Goal: Task Accomplishment & Management: Complete application form

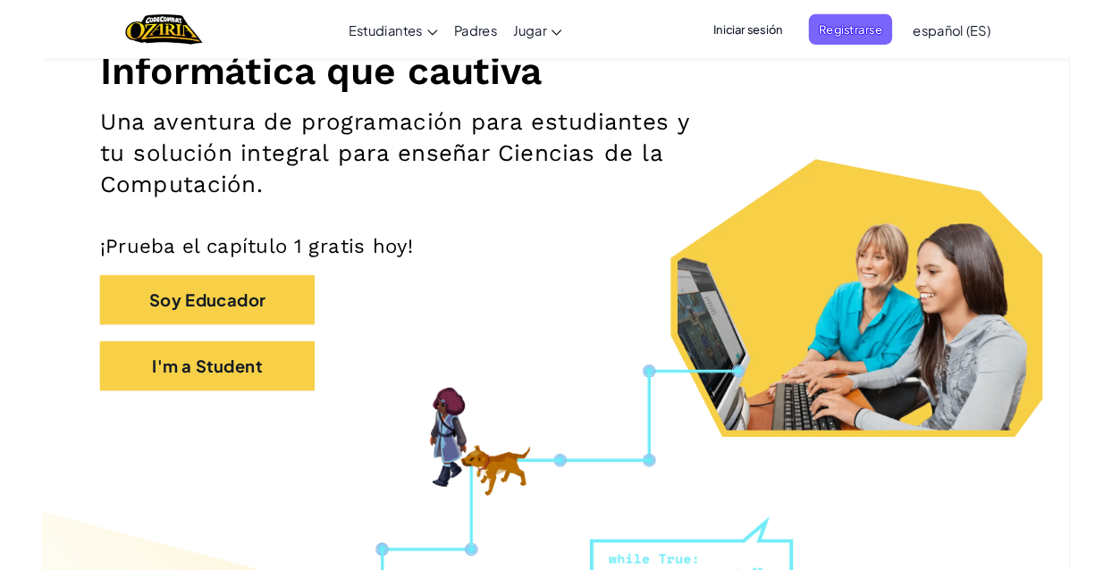
scroll to position [239, 0]
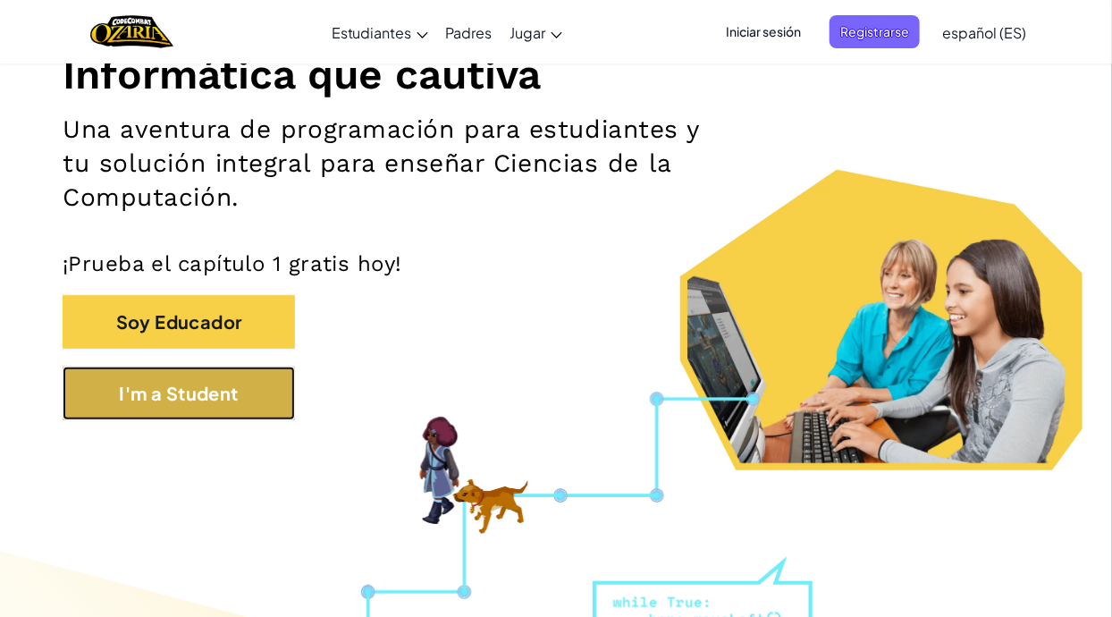
click at [238, 376] on button "I'm a Student" at bounding box center [179, 393] width 232 height 54
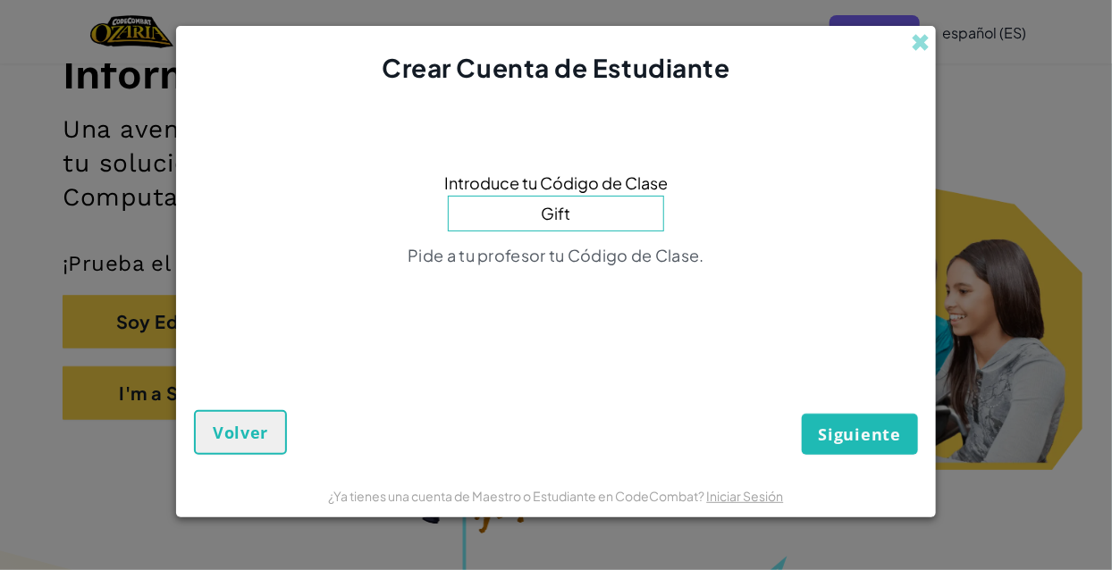
type input "GiftWatchRide"
click at [608, 227] on input "GiftWatchRide" at bounding box center [556, 214] width 216 height 36
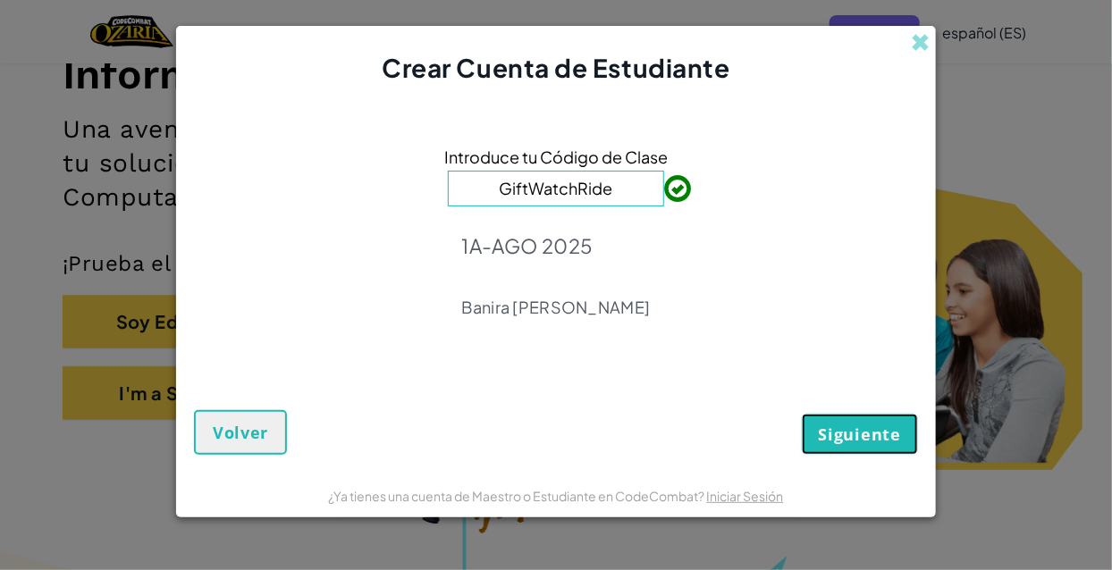
click at [865, 442] on span "Siguiente" at bounding box center [859, 434] width 82 height 21
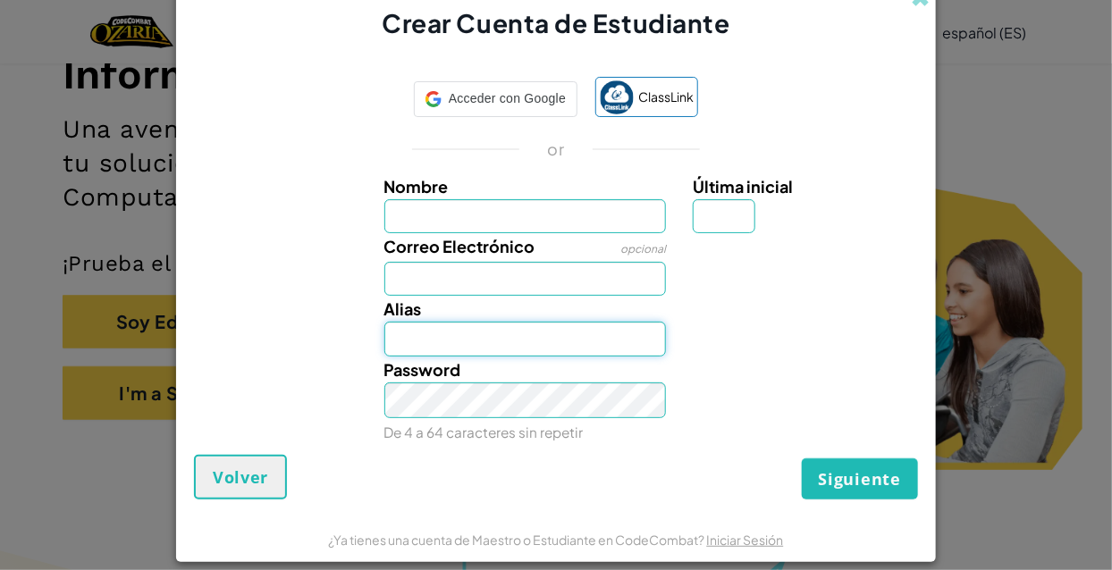
type input "[EMAIL_ADDRESS][DOMAIN_NAME]"
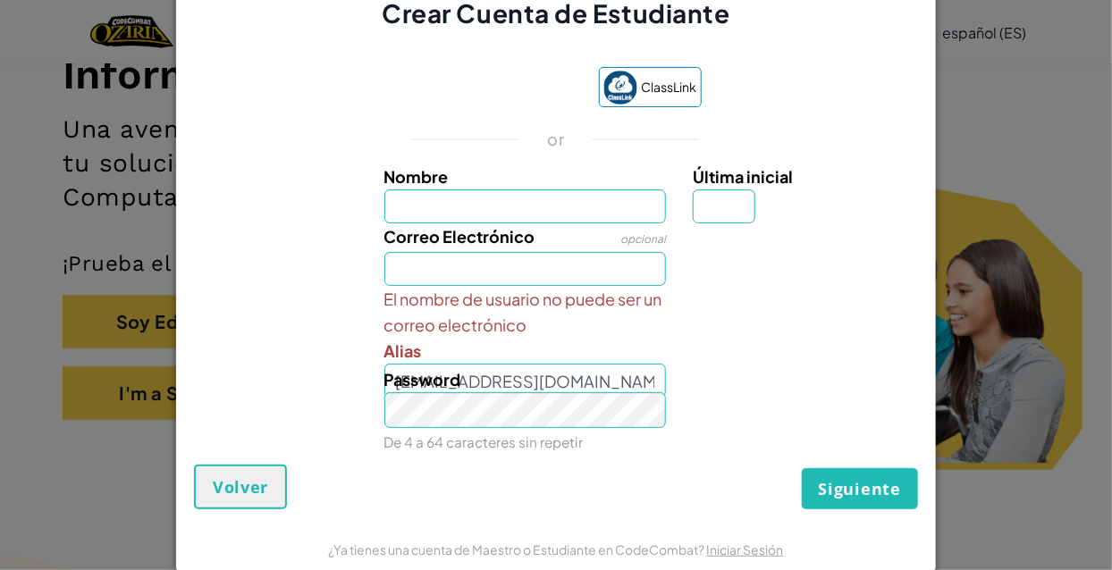
click at [615, 211] on input "Nombre" at bounding box center [525, 206] width 282 height 34
type input "Karlahernandez"
type input "M"
type input "[EMAIL_ADDRESS][DOMAIN_NAME]"
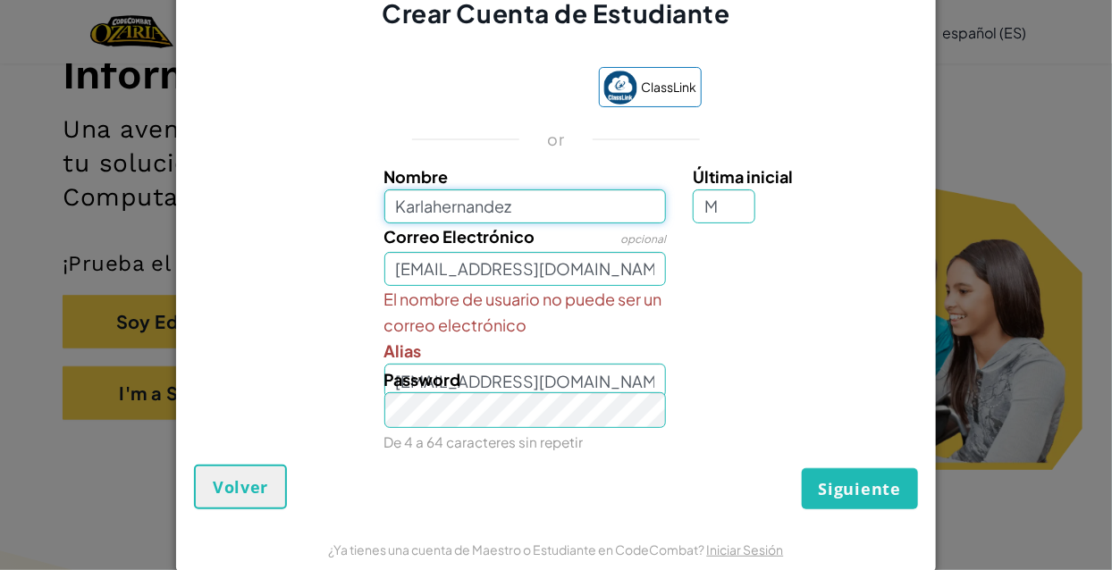
type input "KarlahernandezM"
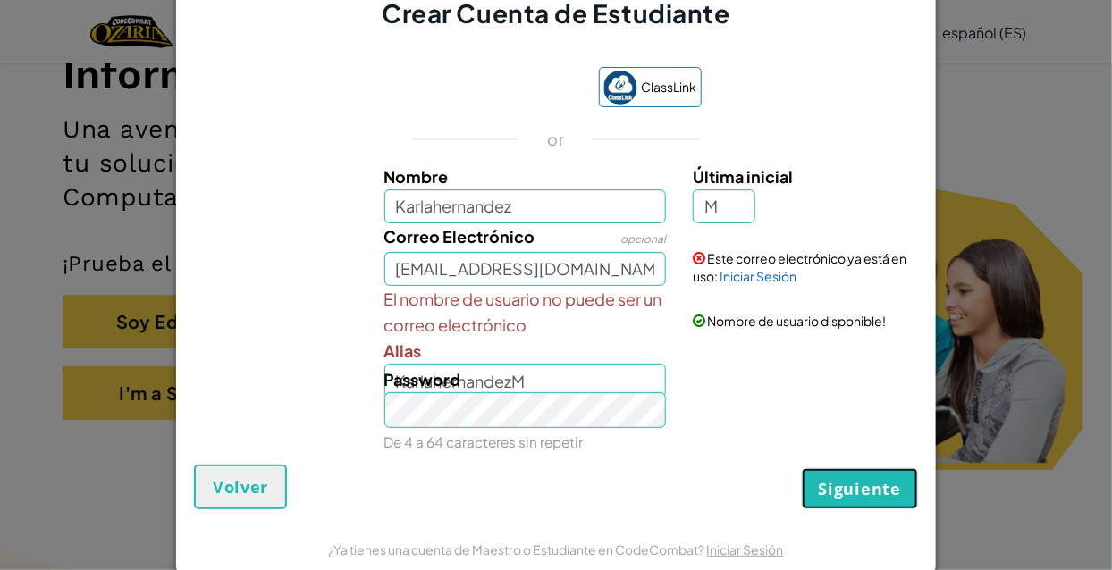
click at [869, 509] on button "Siguiente" at bounding box center [859, 488] width 116 height 41
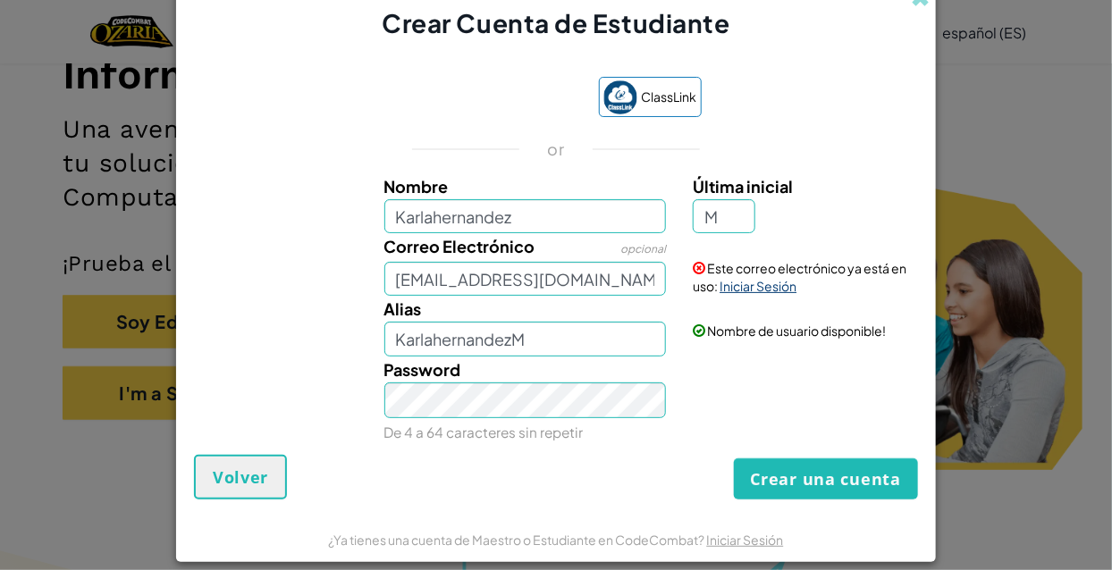
click at [769, 293] on link "Iniciar Sesión" at bounding box center [757, 286] width 77 height 16
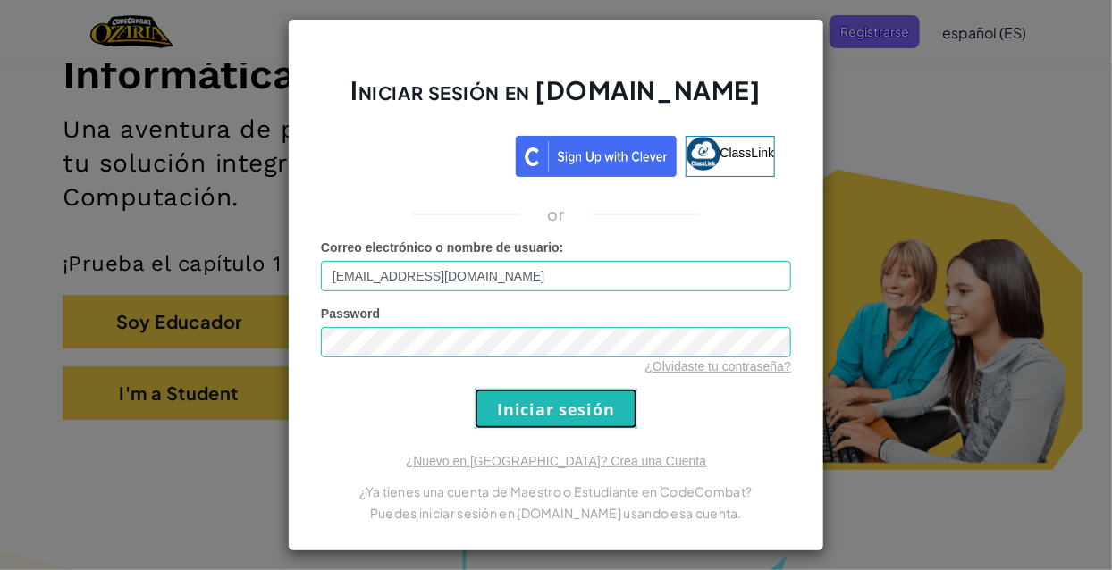
click at [579, 405] on input "Iniciar sesión" at bounding box center [555, 409] width 163 height 40
